Goal: Find specific page/section: Find specific page/section

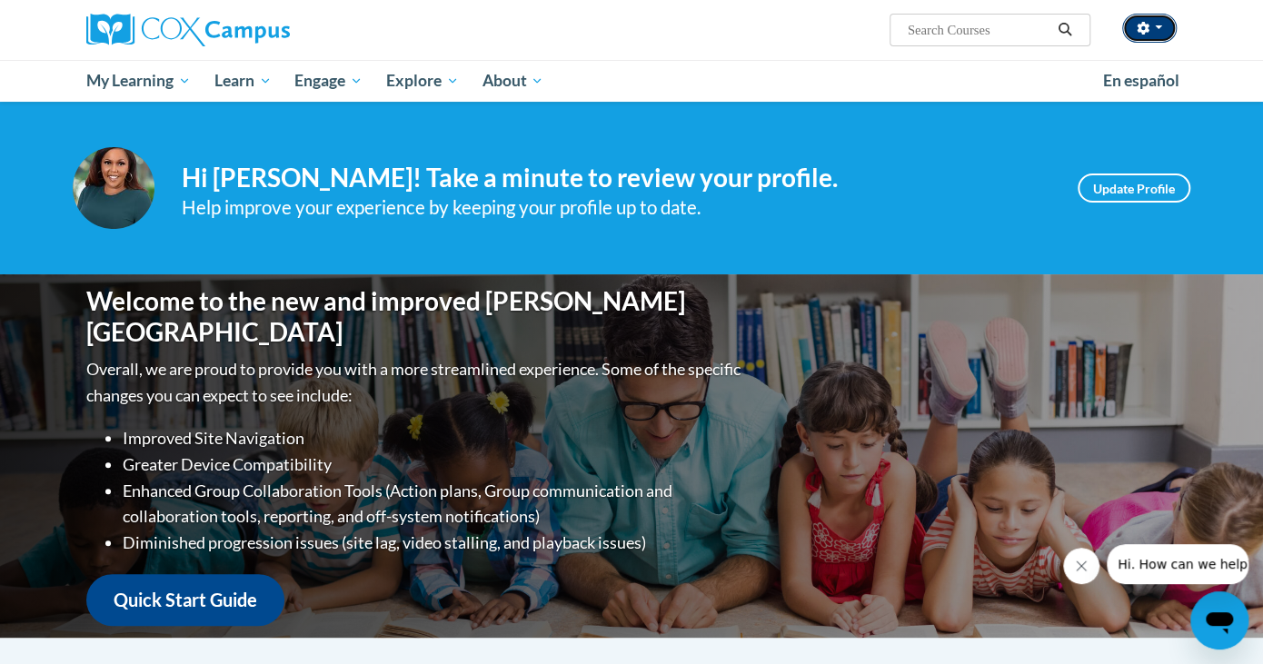
click at [1147, 37] on button "button" at bounding box center [1149, 28] width 55 height 29
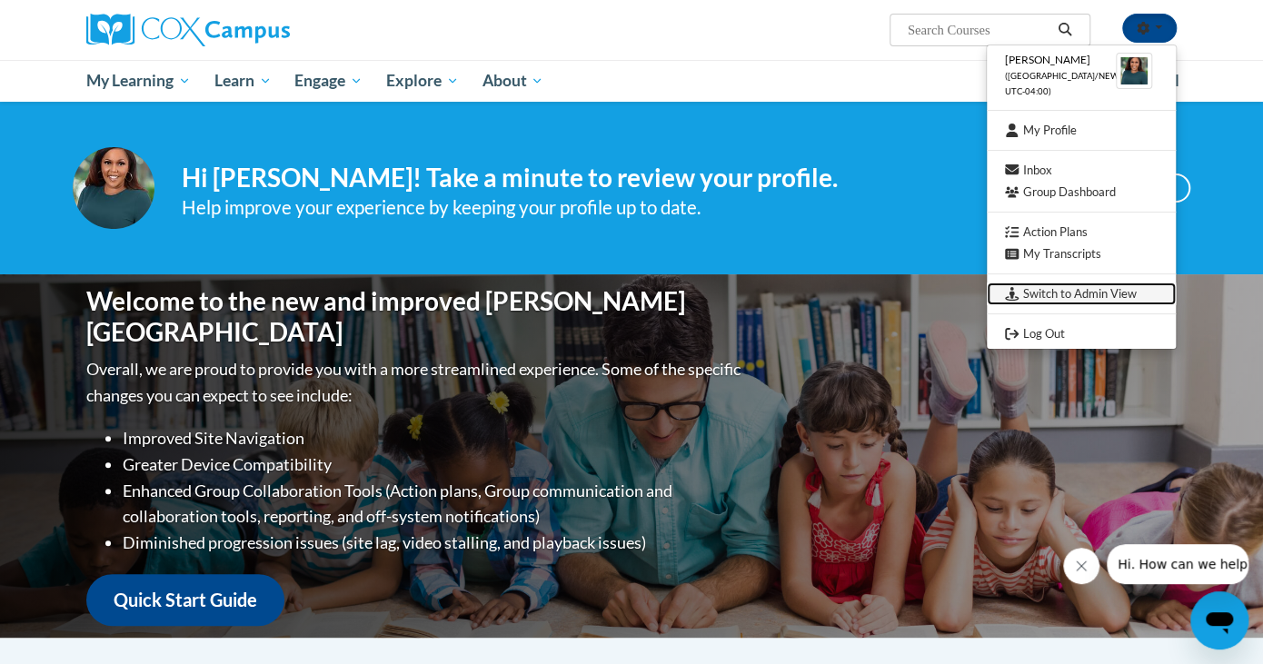
click at [1082, 290] on link "Switch to Admin View" at bounding box center [1081, 294] width 189 height 23
